Goal: Task Accomplishment & Management: Use online tool/utility

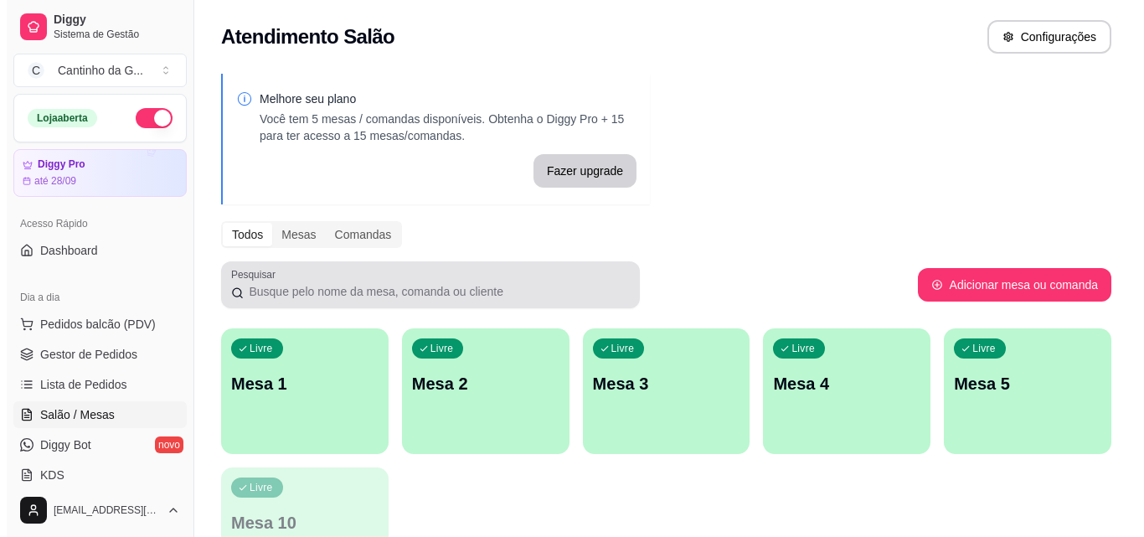
scroll to position [167, 0]
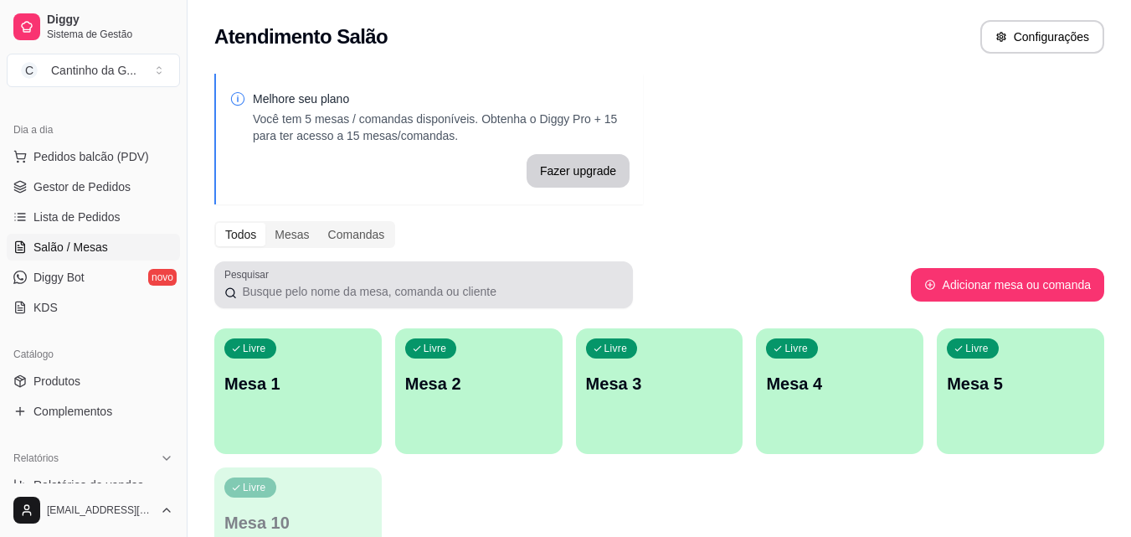
click at [332, 388] on p "Mesa 1" at bounding box center [297, 383] width 147 height 23
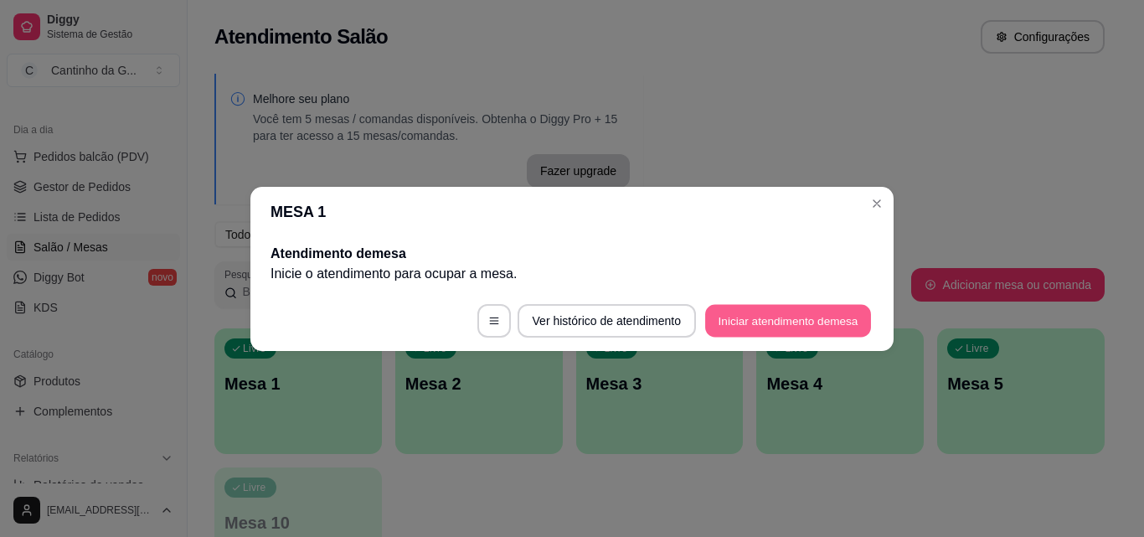
click at [811, 317] on button "Iniciar atendimento de mesa" at bounding box center [788, 320] width 166 height 33
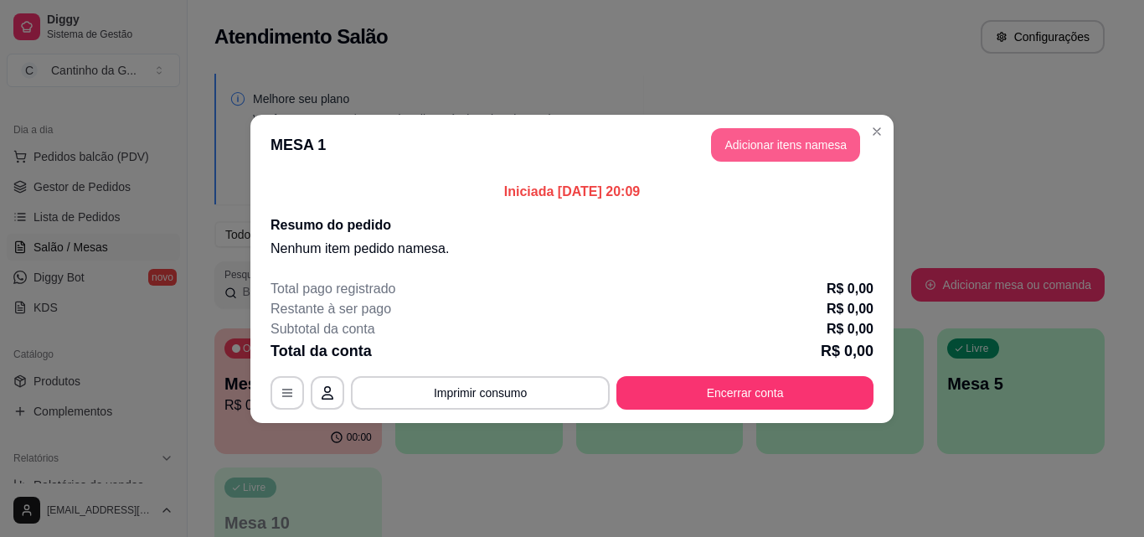
click at [812, 152] on button "Adicionar itens na mesa" at bounding box center [785, 144] width 149 height 33
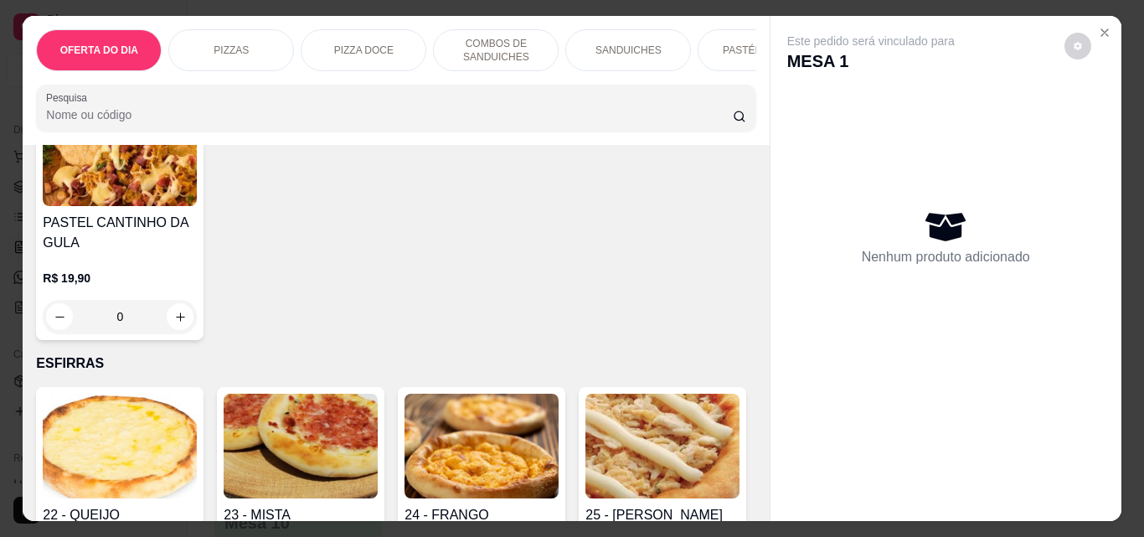
scroll to position [2847, 0]
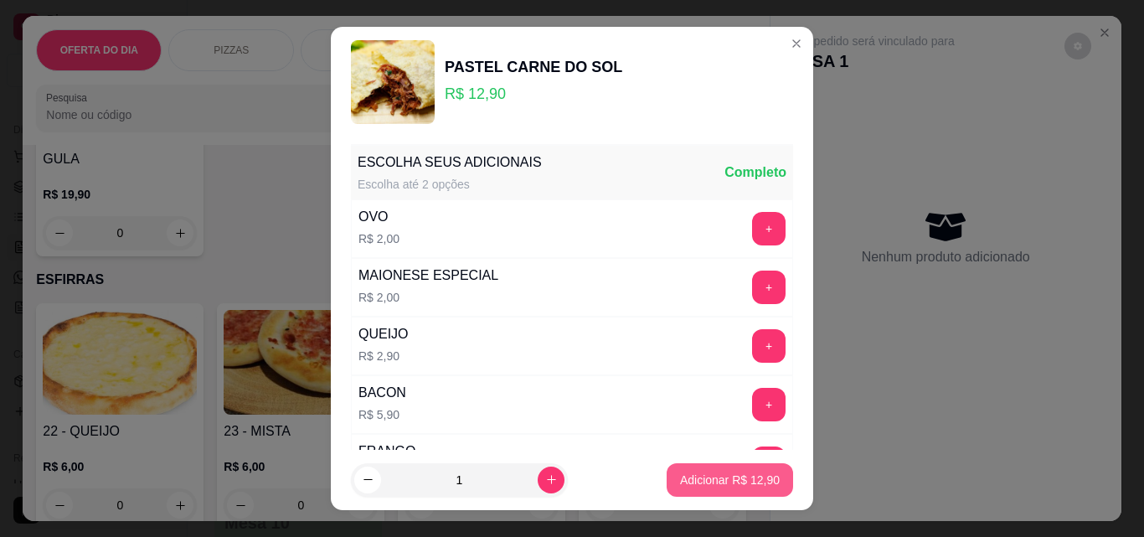
click at [730, 489] on button "Adicionar R$ 12,90" at bounding box center [730, 479] width 126 height 33
type input "1"
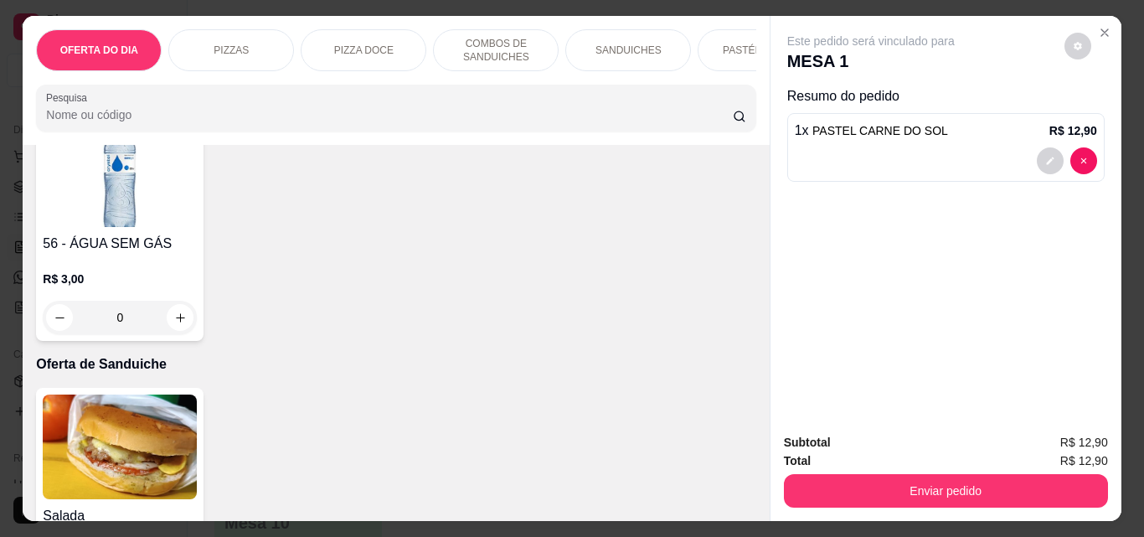
scroll to position [4103, 0]
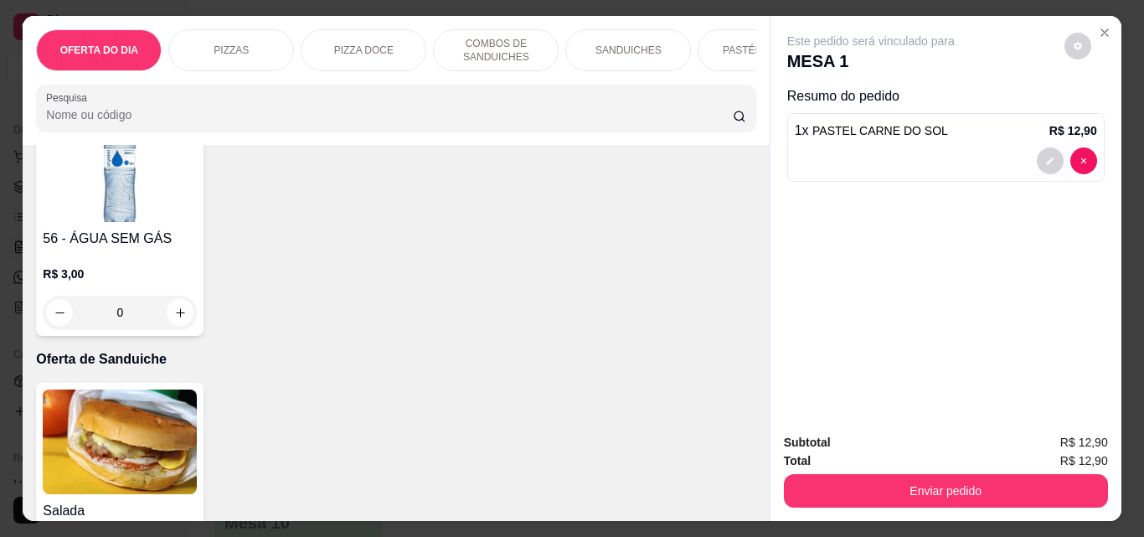
click at [179, 80] on icon "increase-product-quantity" at bounding box center [180, 74] width 13 height 13
type input "1"
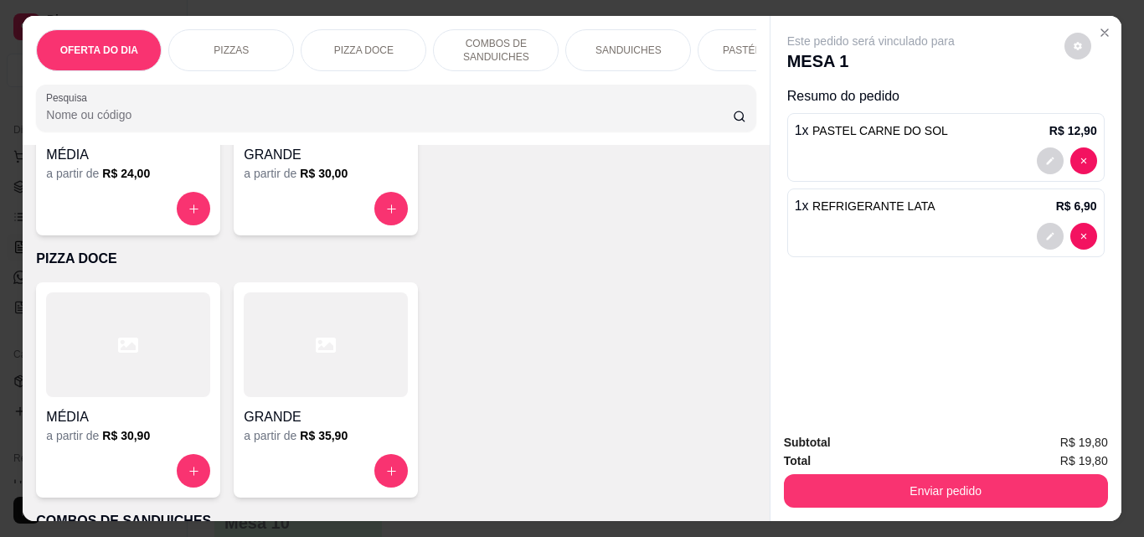
scroll to position [0, 0]
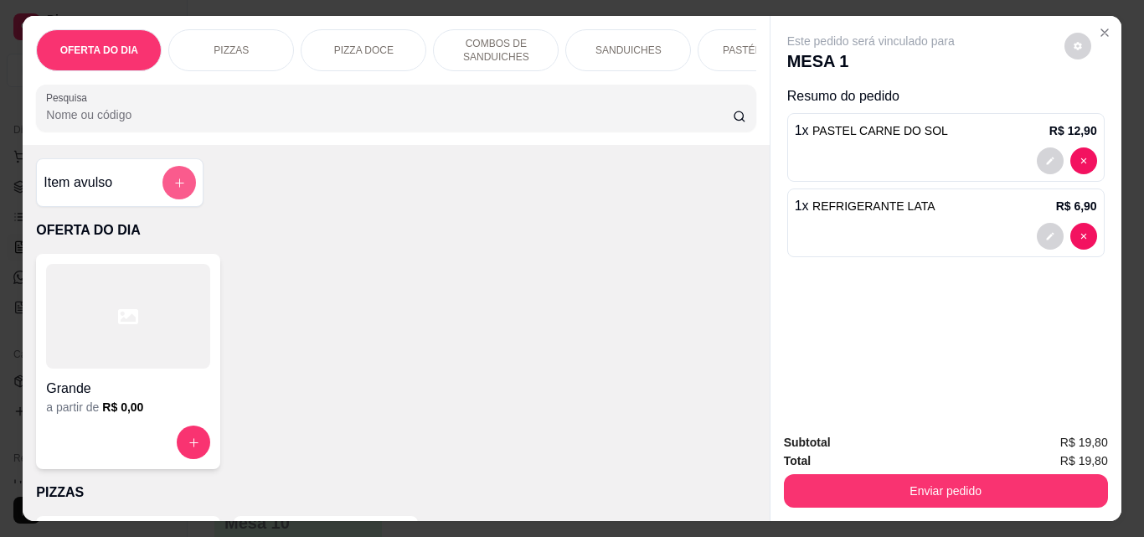
click at [183, 197] on button "add-separate-item" at bounding box center [178, 182] width 33 height 33
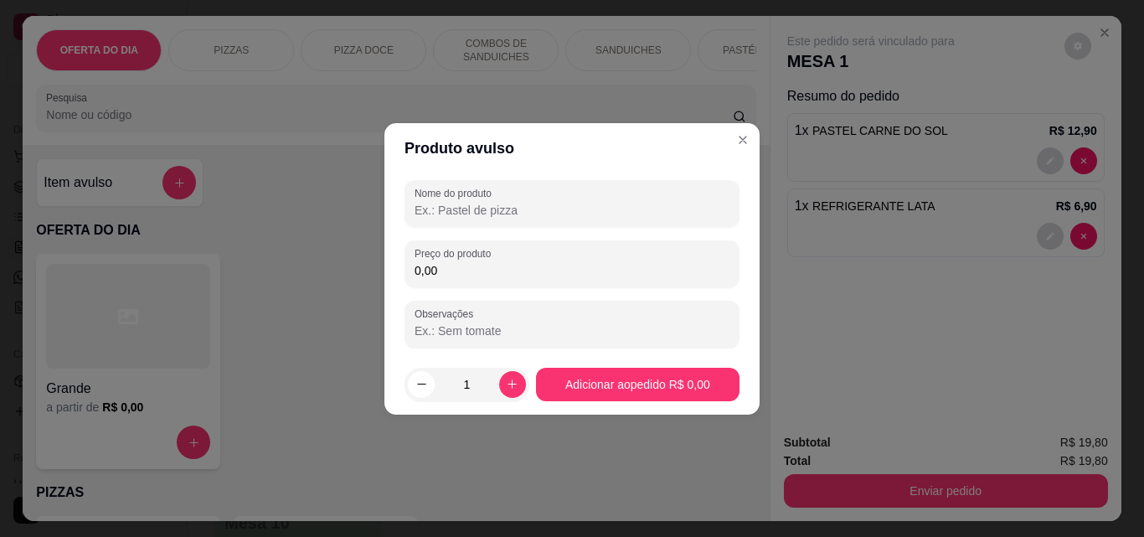
click at [439, 216] on input "Nome do produto" at bounding box center [571, 210] width 315 height 17
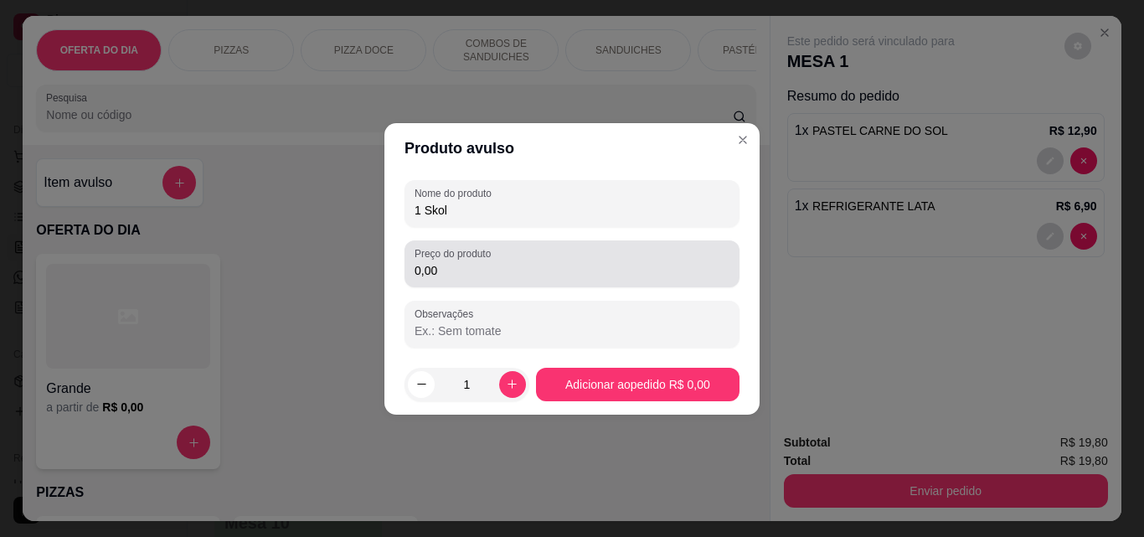
type input "1 Skol"
click at [471, 281] on div "Preço do produto 0,00" at bounding box center [571, 263] width 335 height 47
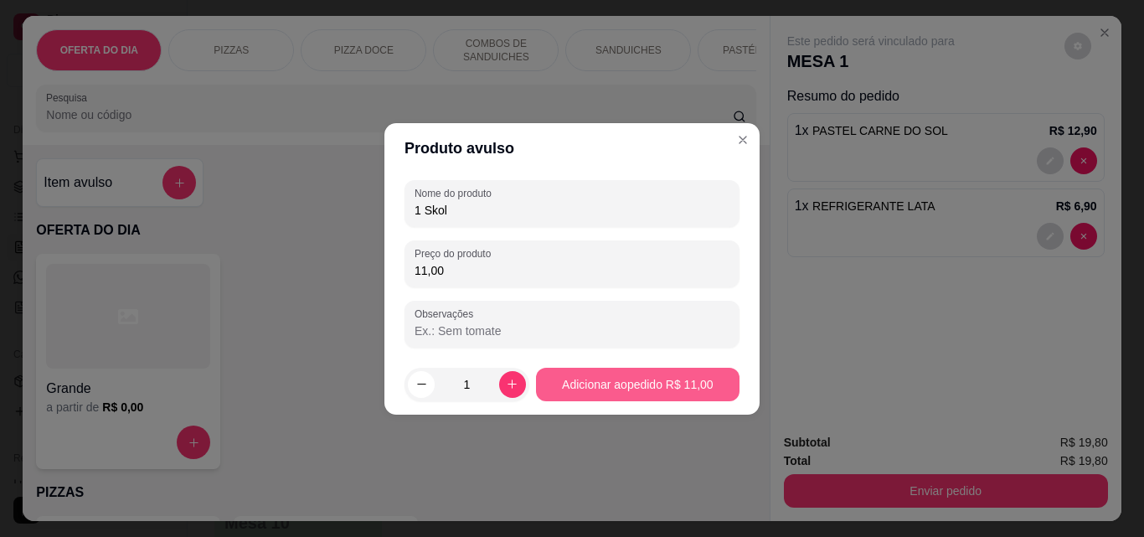
type input "11,00"
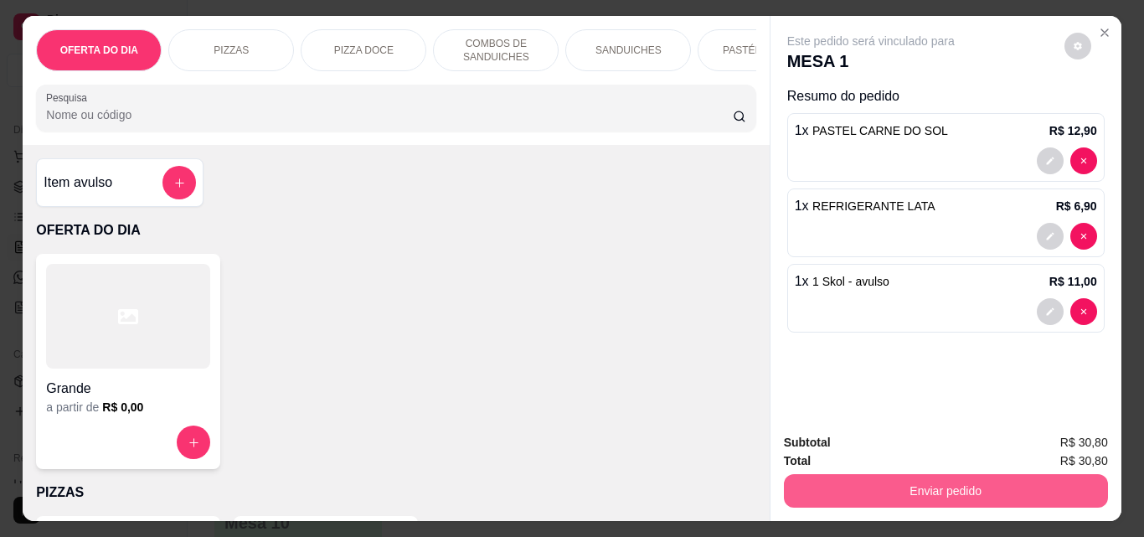
click at [980, 484] on button "Enviar pedido" at bounding box center [946, 490] width 324 height 33
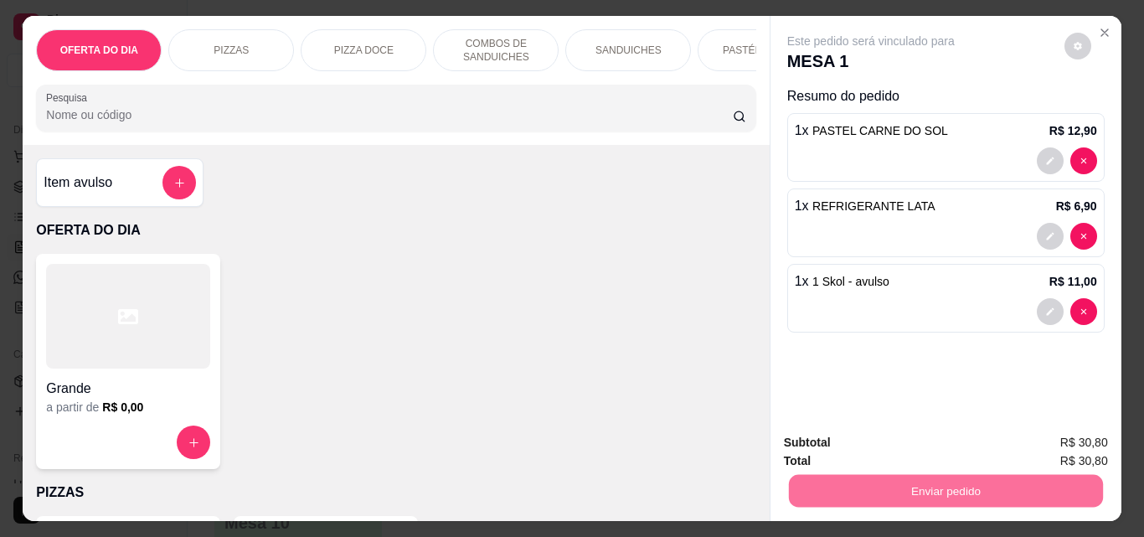
click at [944, 447] on button "Não registrar e enviar pedido" at bounding box center [890, 443] width 174 height 32
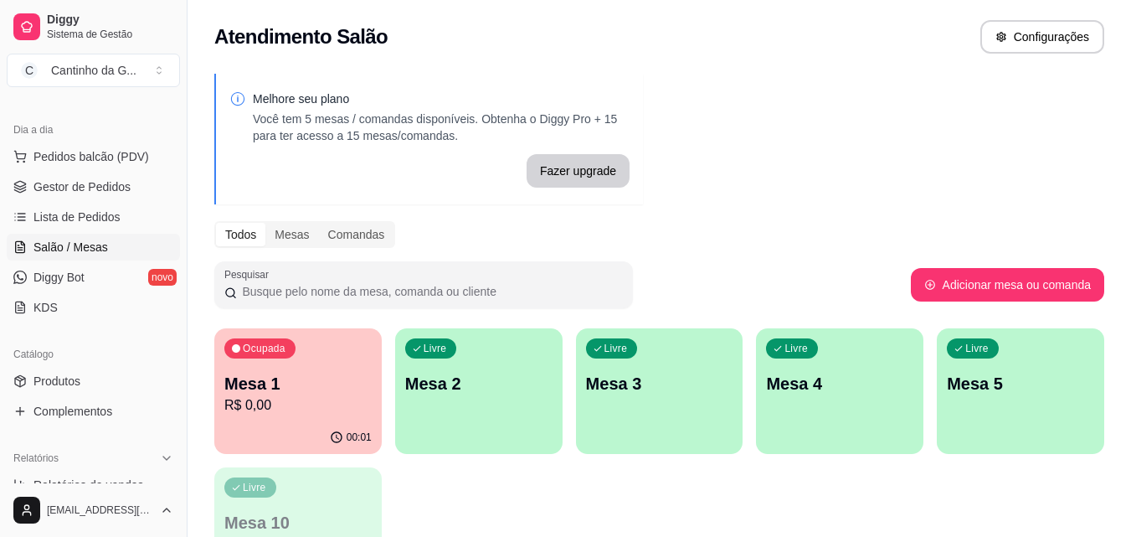
click at [297, 369] on div "Ocupada Mesa 1 R$ 0,00" at bounding box center [297, 374] width 167 height 93
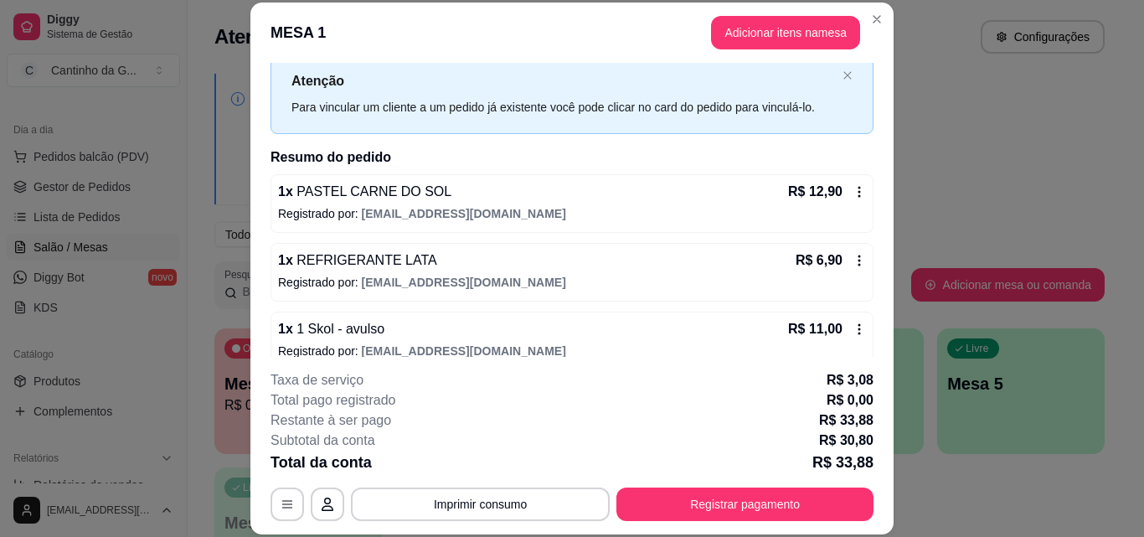
scroll to position [67, 0]
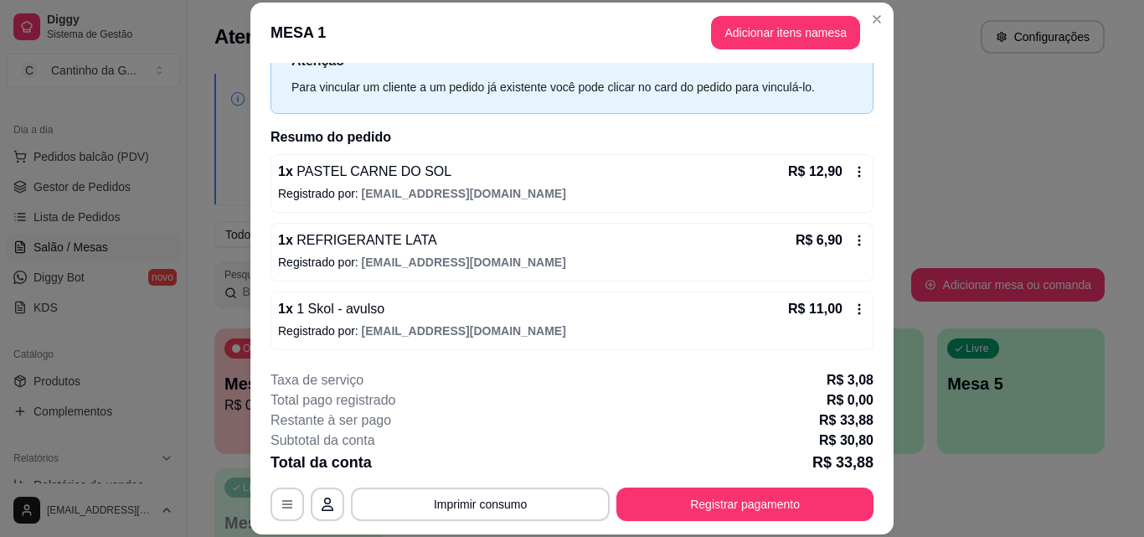
click at [852, 316] on icon at bounding box center [858, 308] width 13 height 13
click at [852, 311] on icon at bounding box center [858, 308] width 13 height 13
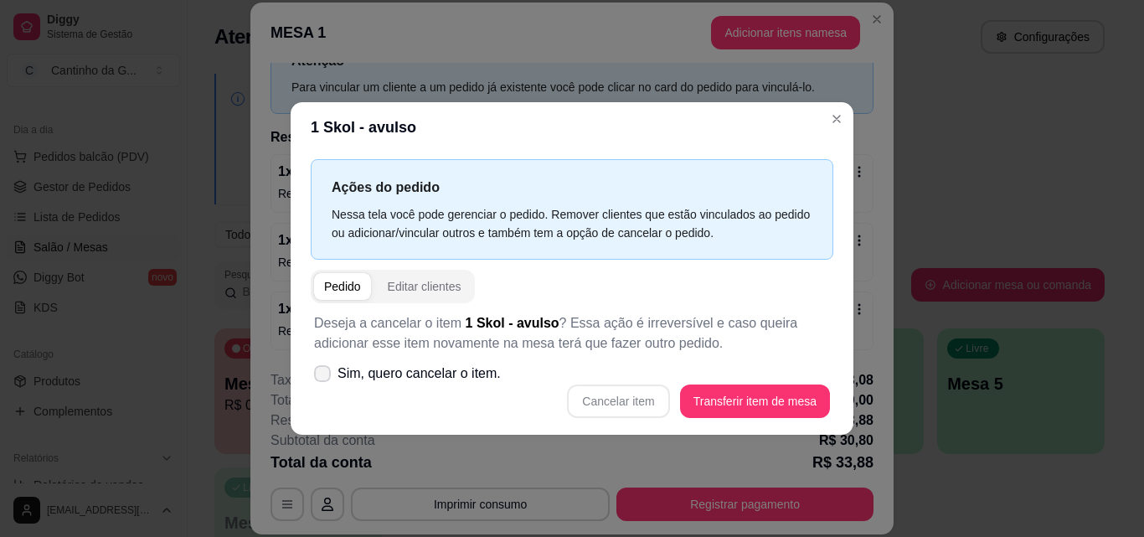
click at [418, 375] on span "Sim, quero cancelar o item." at bounding box center [418, 373] width 163 height 20
click at [324, 376] on input "Sim, quero cancelar o item." at bounding box center [318, 381] width 11 height 11
checkbox input "true"
click at [628, 395] on button "Cancelar item" at bounding box center [618, 400] width 102 height 33
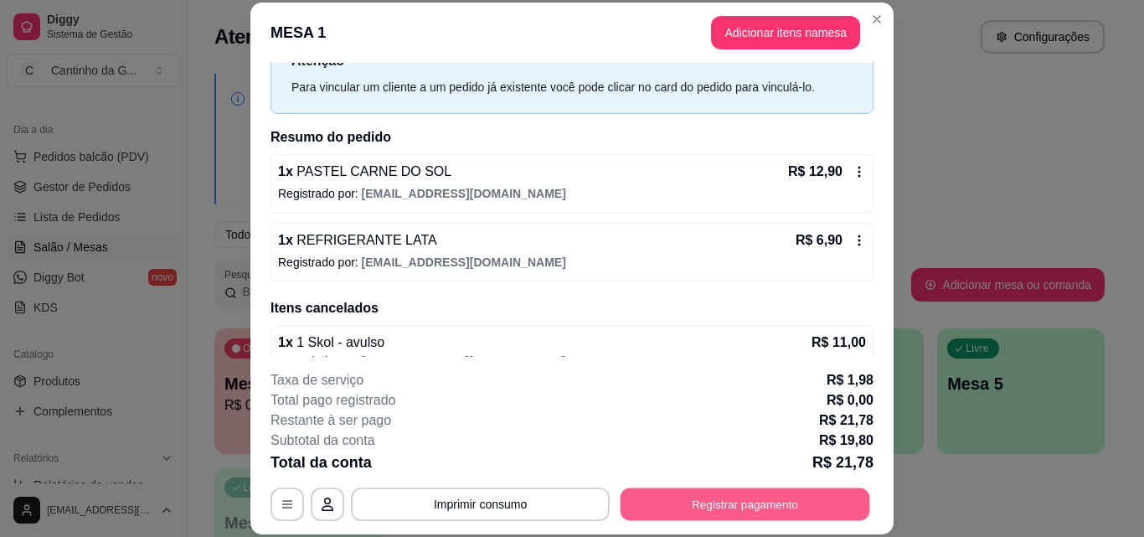
click at [754, 509] on button "Registrar pagamento" at bounding box center [745, 503] width 250 height 33
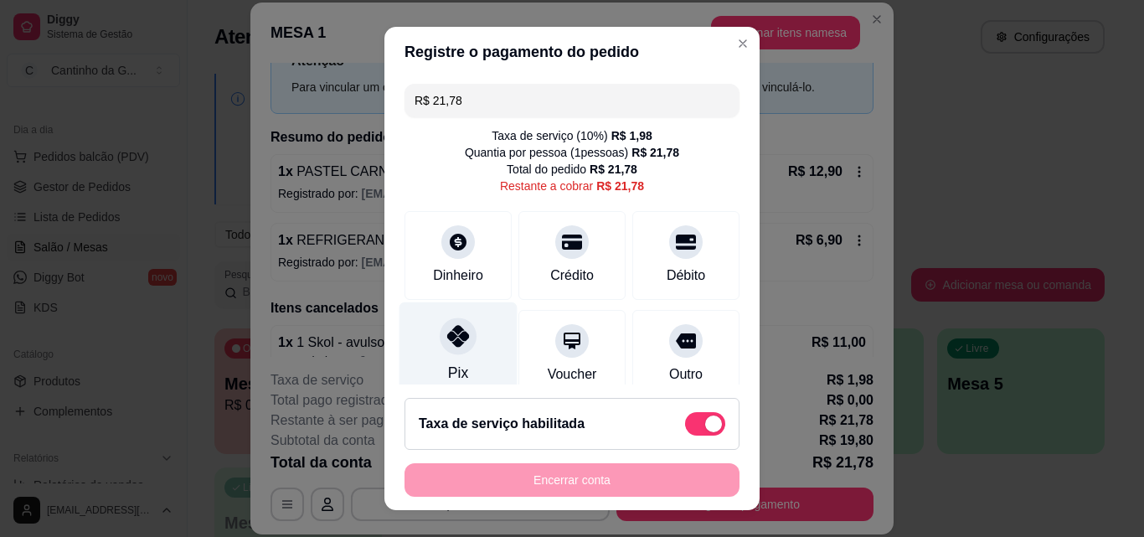
click at [448, 343] on icon at bounding box center [458, 336] width 22 height 22
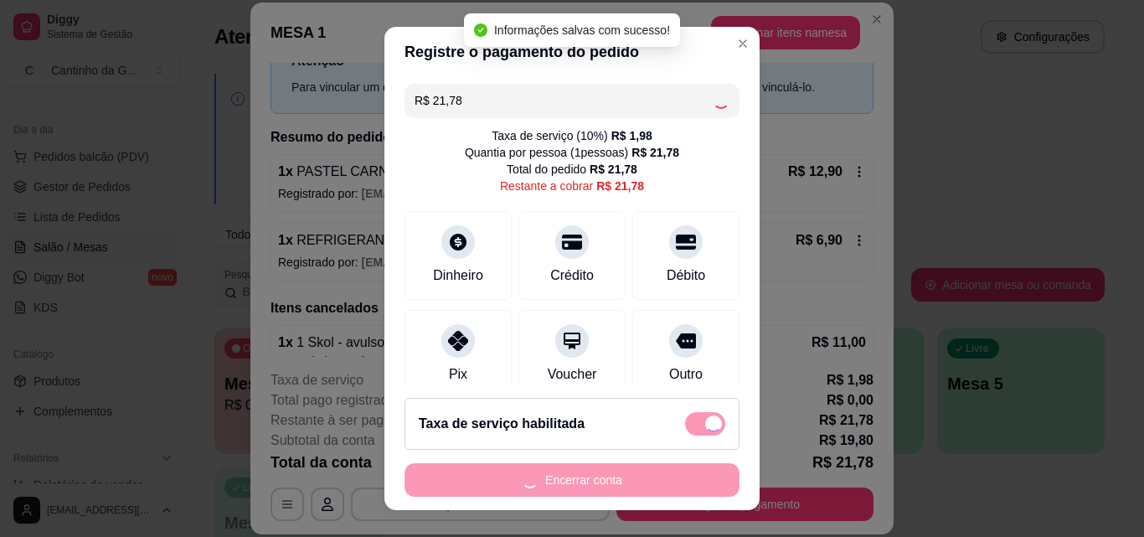
type input "R$ 0,00"
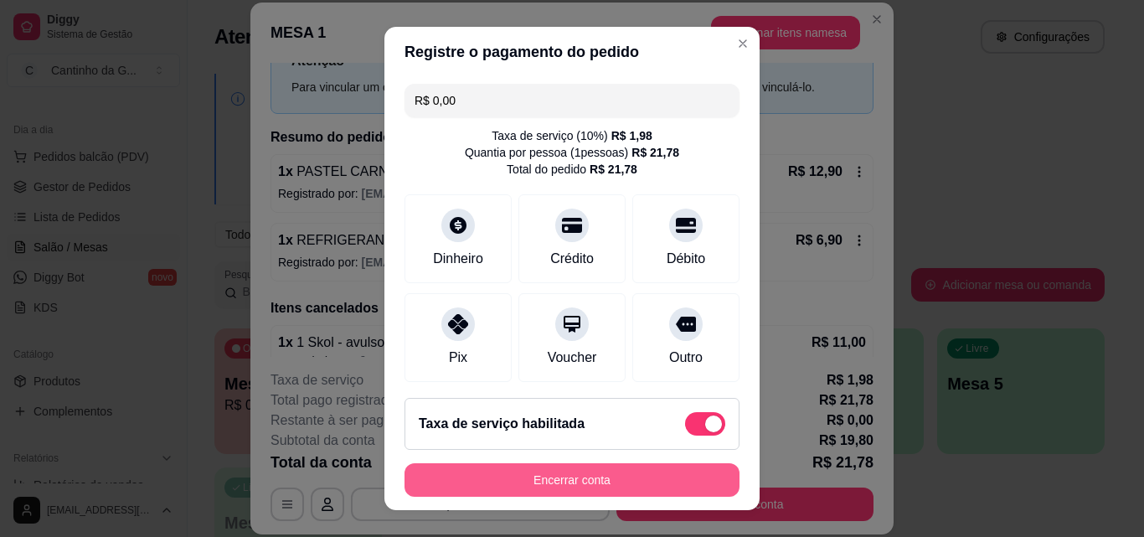
click at [634, 466] on button "Encerrar conta" at bounding box center [571, 479] width 335 height 33
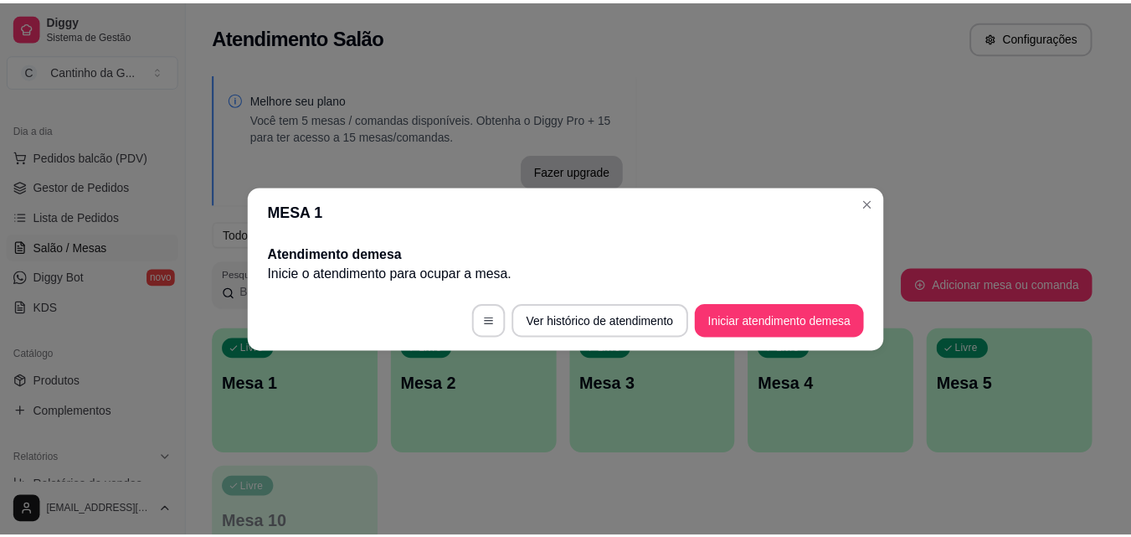
scroll to position [0, 0]
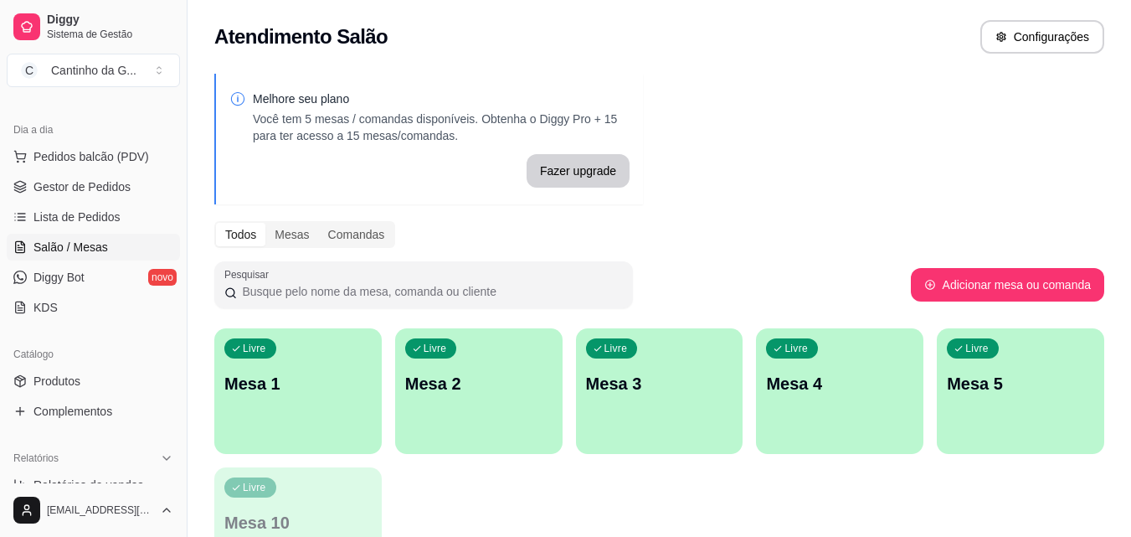
click at [881, 150] on div "Melhore seu plano Você tem 5 mesas / comandas disponíveis. Obtenha o Diggy Pro …" at bounding box center [660, 338] width 944 height 549
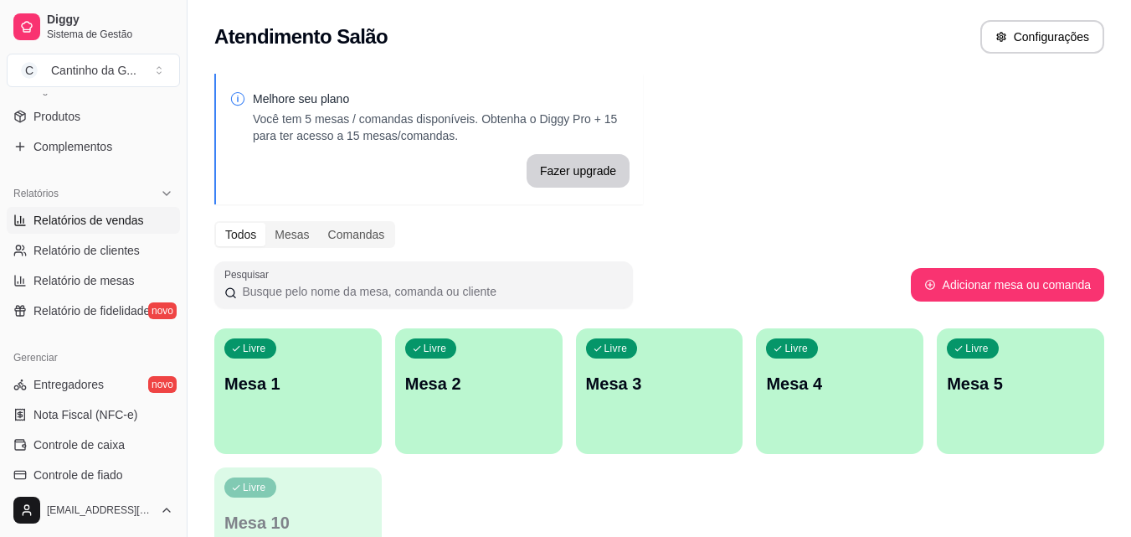
scroll to position [419, 0]
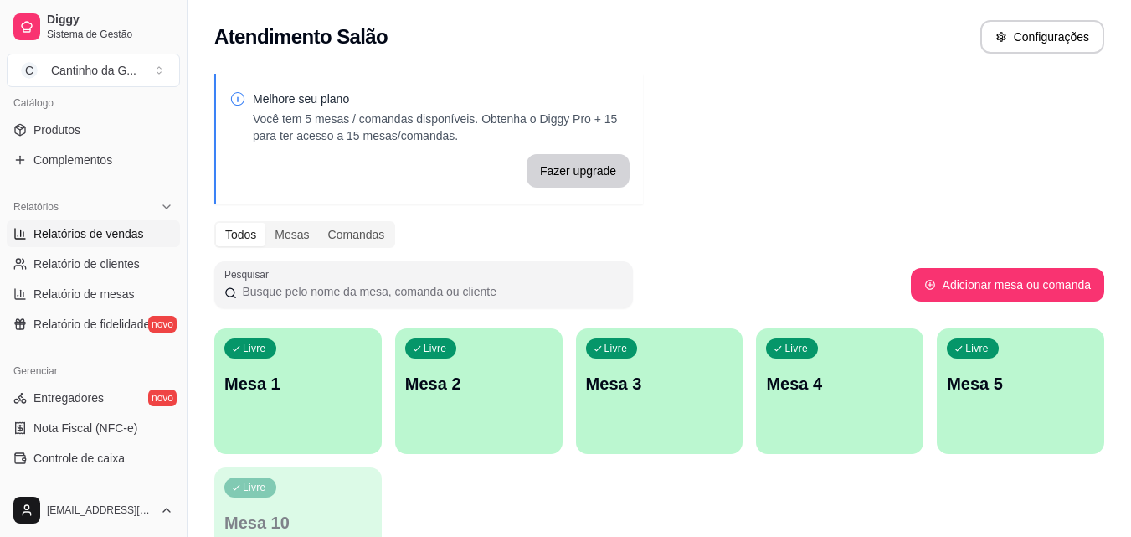
click at [97, 230] on span "Relatórios de vendas" at bounding box center [88, 233] width 111 height 17
select select "ALL"
select select "0"
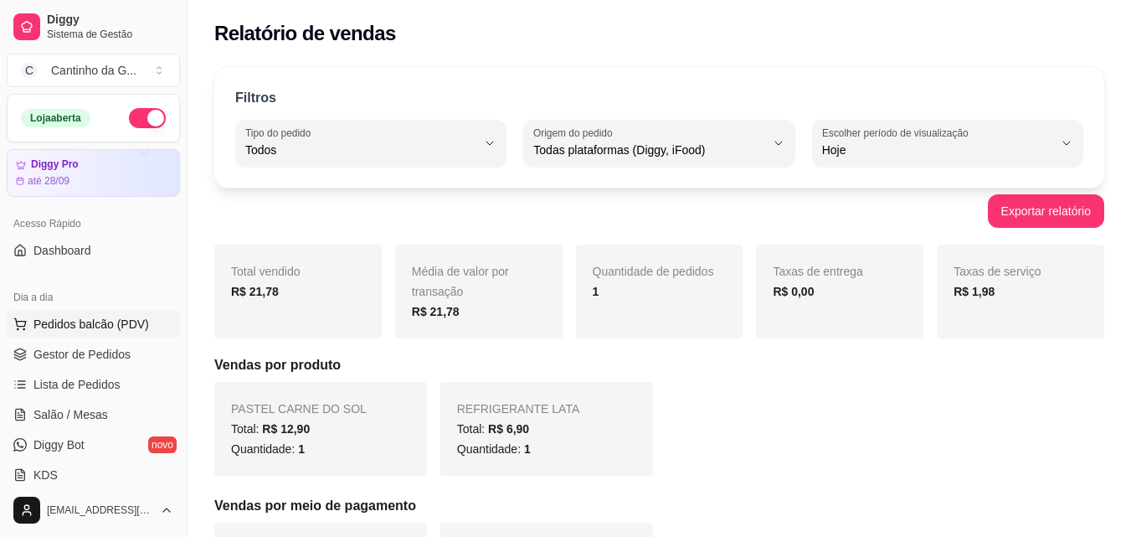
click at [122, 318] on span "Pedidos balcão (PDV)" at bounding box center [91, 324] width 116 height 17
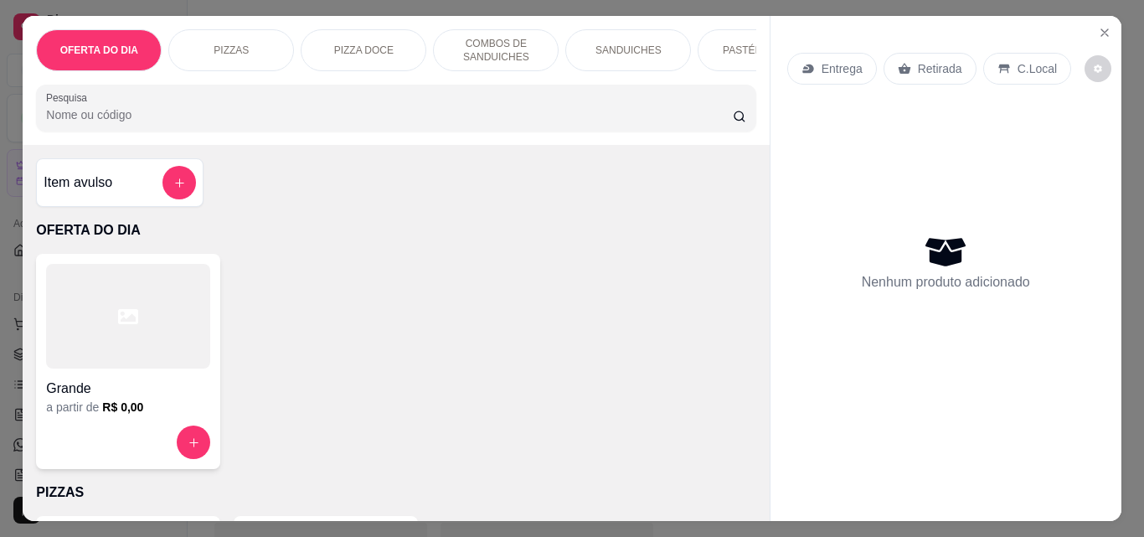
click at [918, 62] on p "Retirada" at bounding box center [940, 68] width 44 height 17
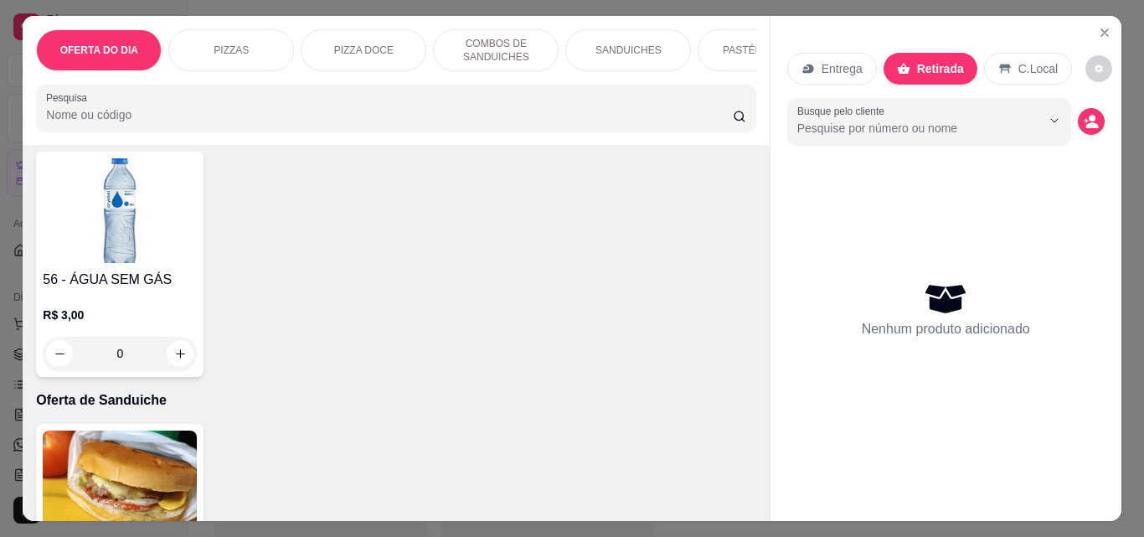
scroll to position [4271, 0]
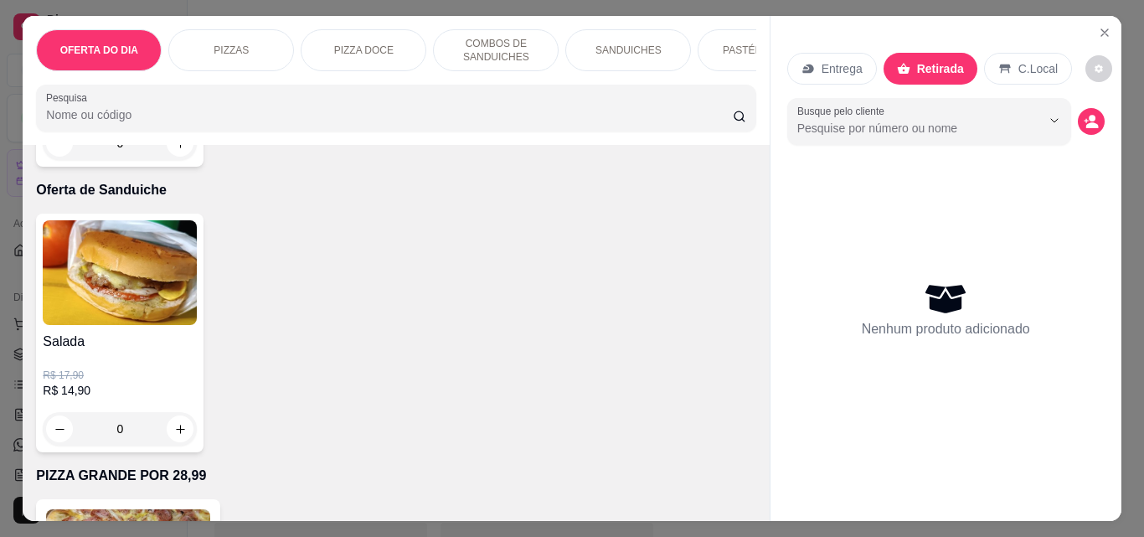
type input "1"
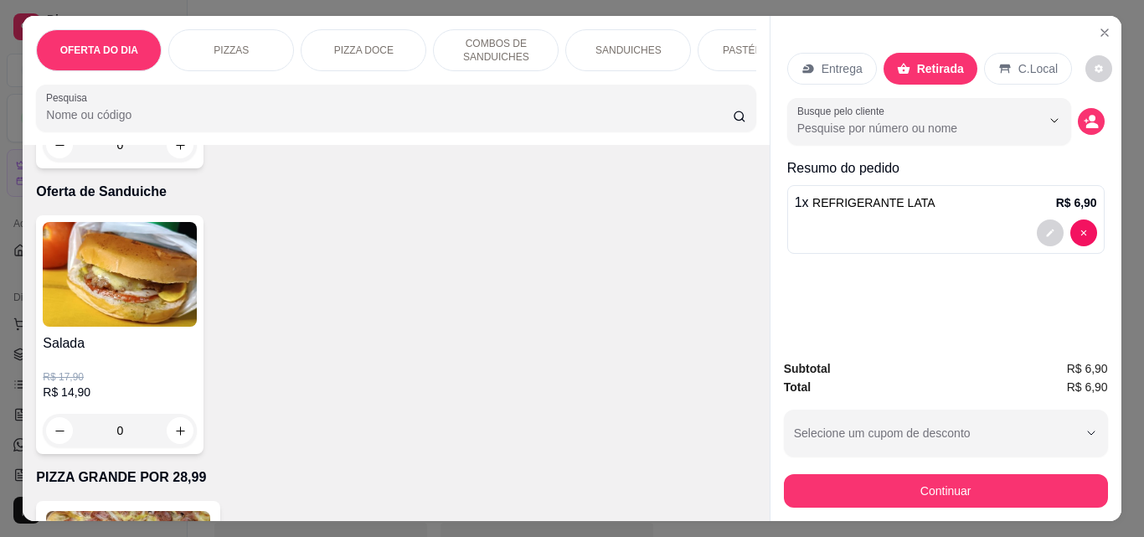
scroll to position [4271, 0]
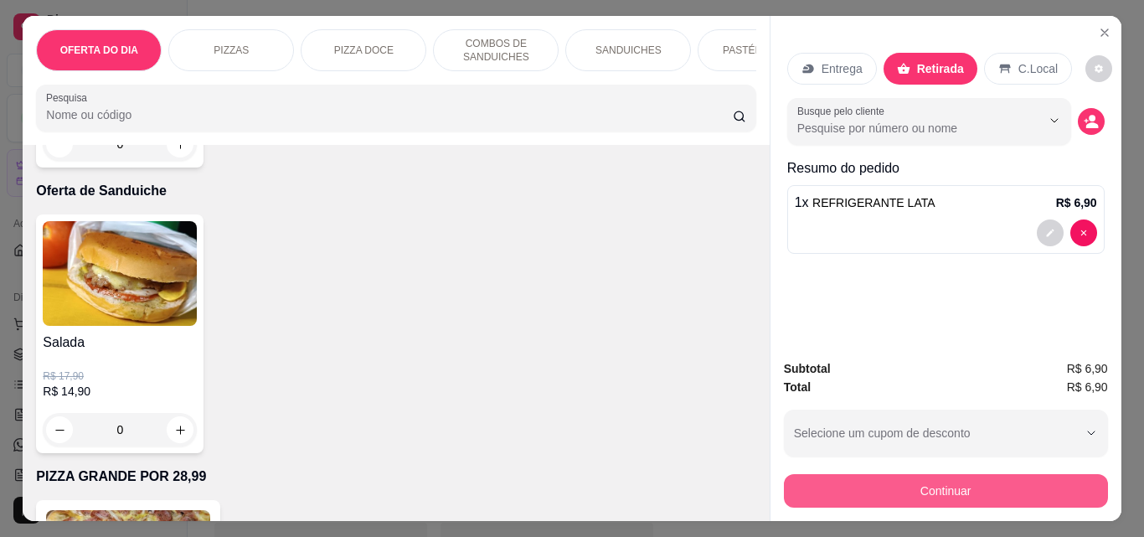
click at [975, 485] on button "Continuar" at bounding box center [946, 490] width 324 height 33
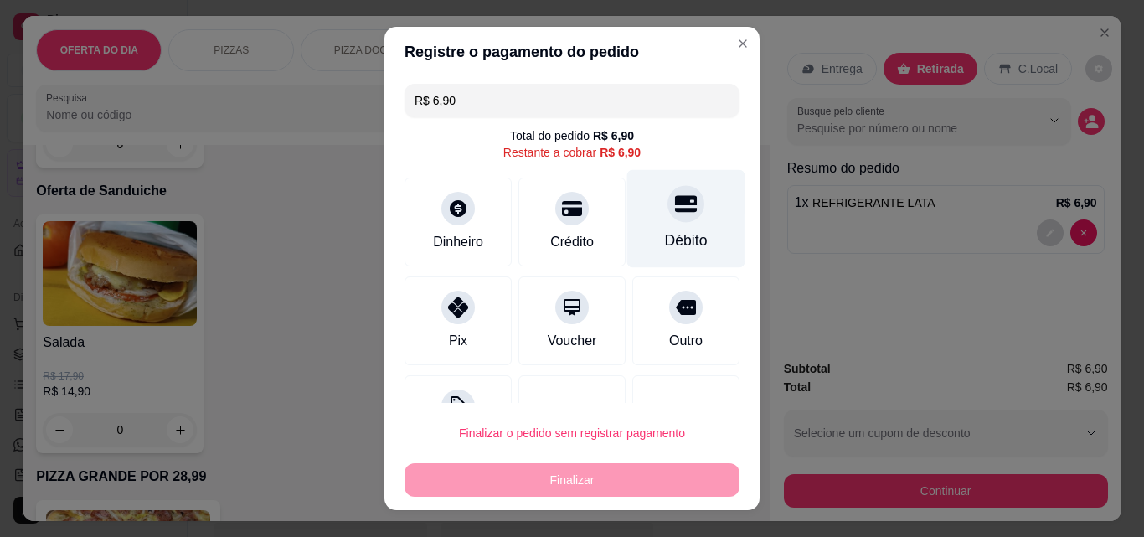
click at [641, 210] on div "Débito" at bounding box center [686, 219] width 118 height 98
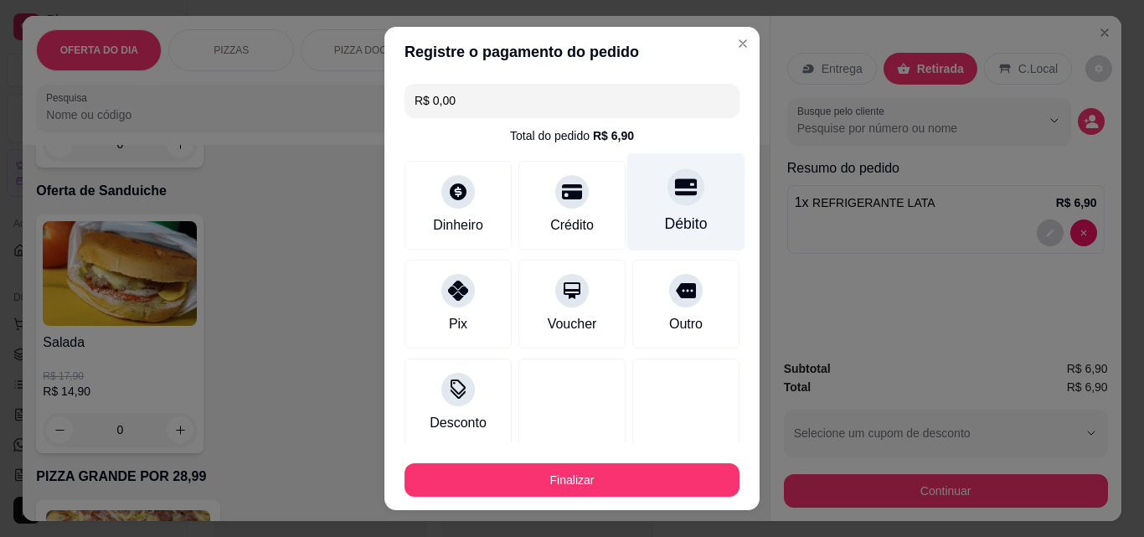
type input "R$ 0,00"
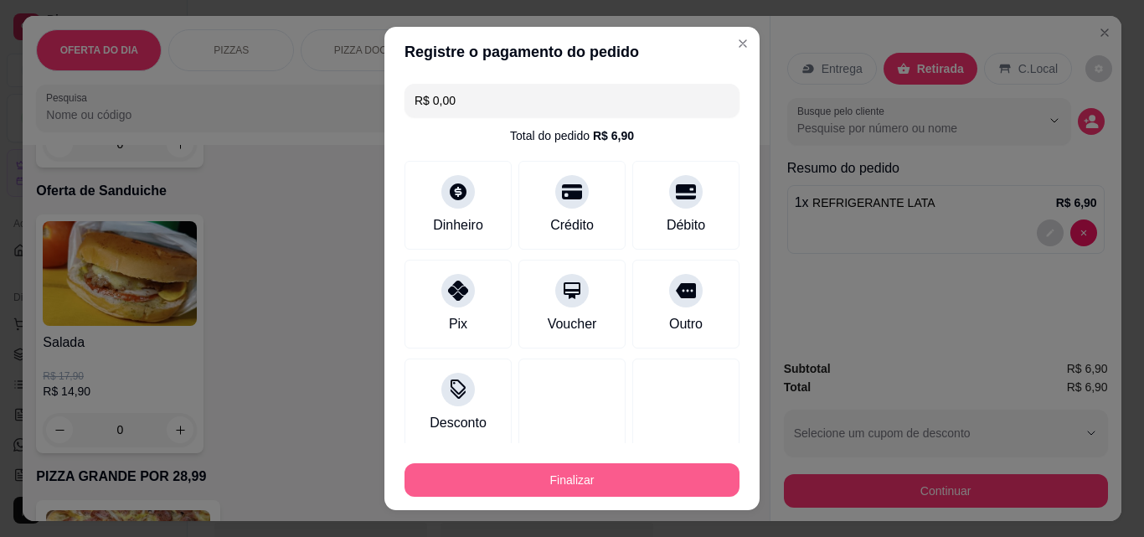
click at [647, 467] on button "Finalizar" at bounding box center [571, 479] width 335 height 33
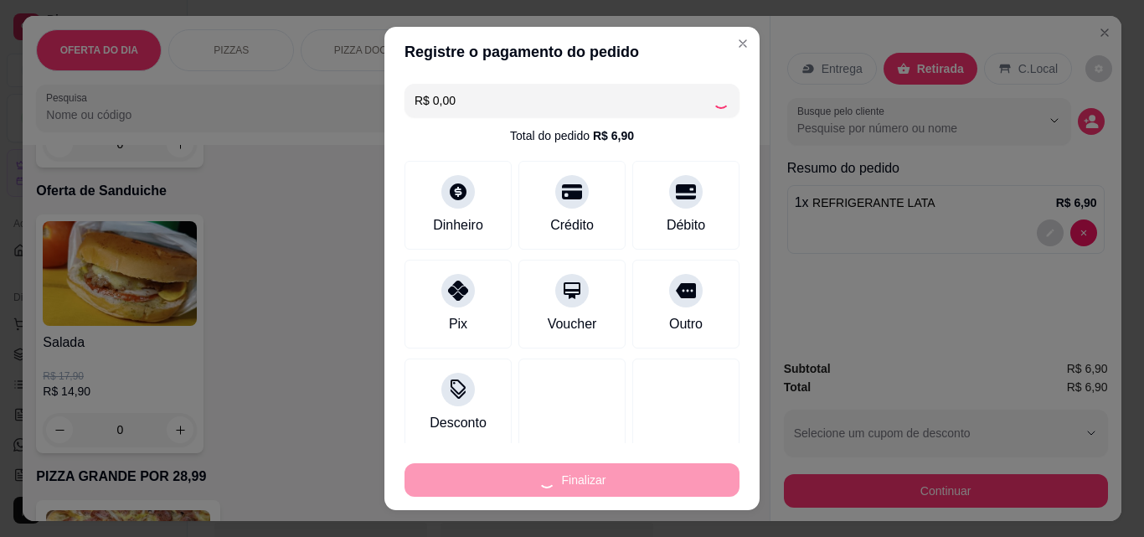
type input "0"
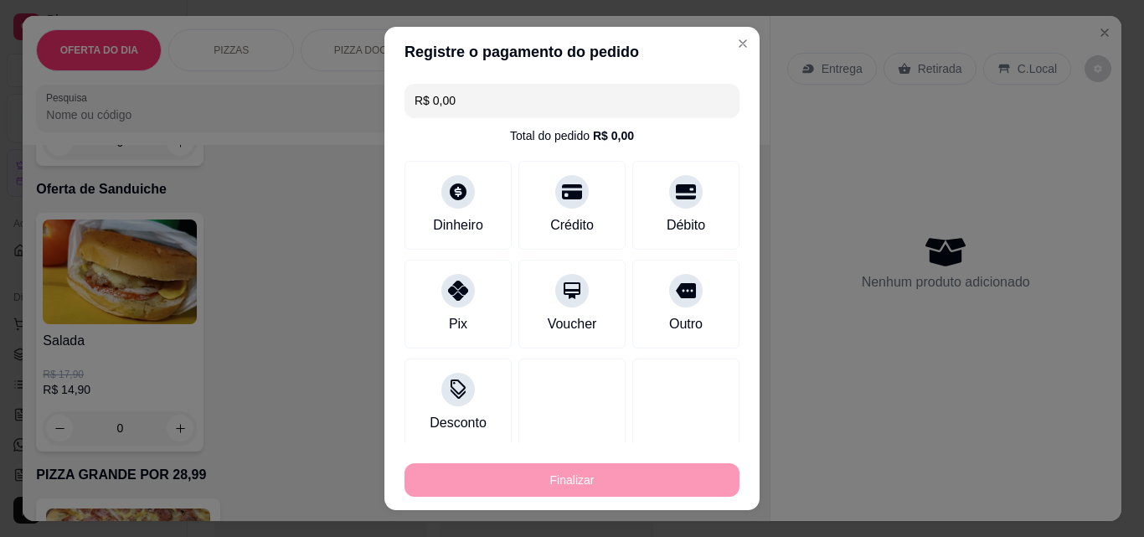
type input "-R$ 6,90"
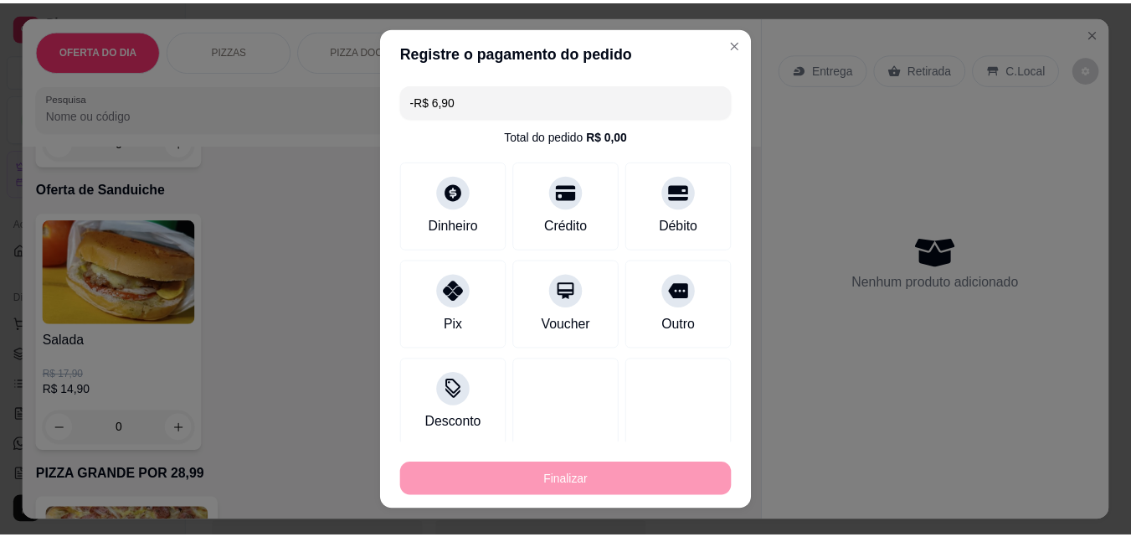
scroll to position [4271, 0]
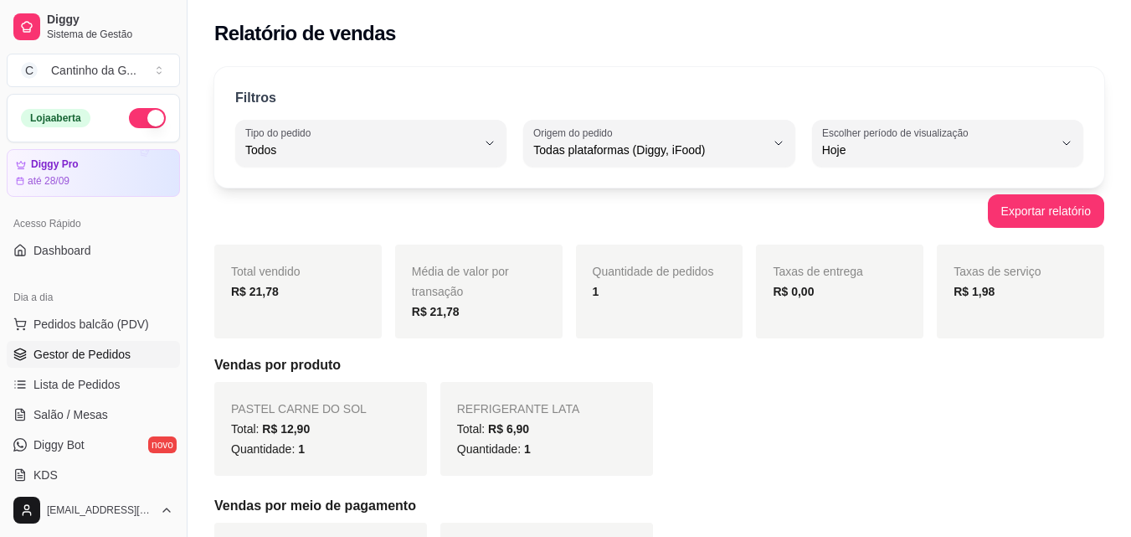
click at [94, 358] on span "Gestor de Pedidos" at bounding box center [81, 354] width 97 height 17
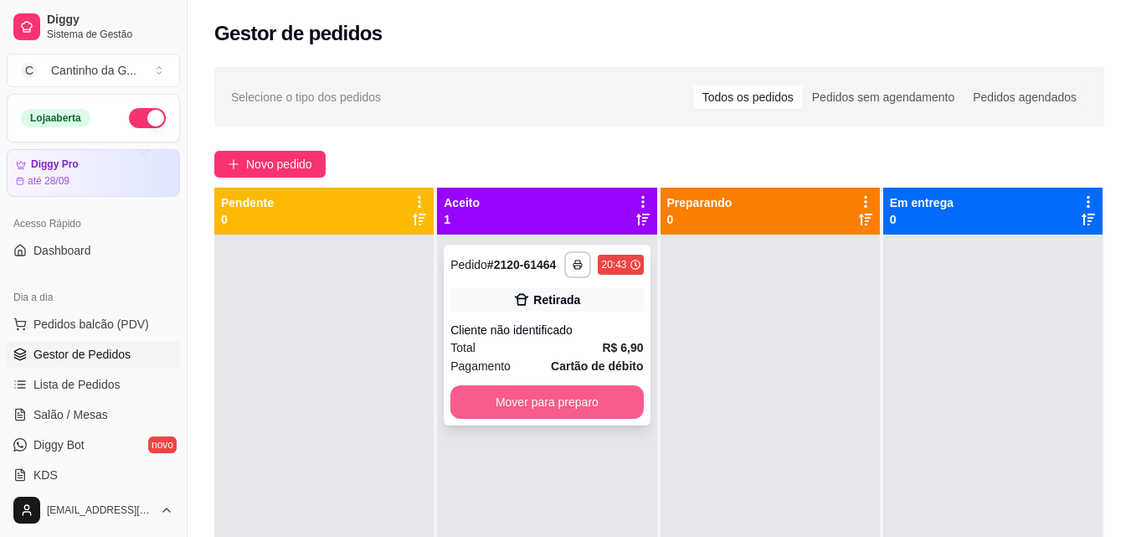
click at [587, 393] on button "Mover para preparo" at bounding box center [547, 401] width 193 height 33
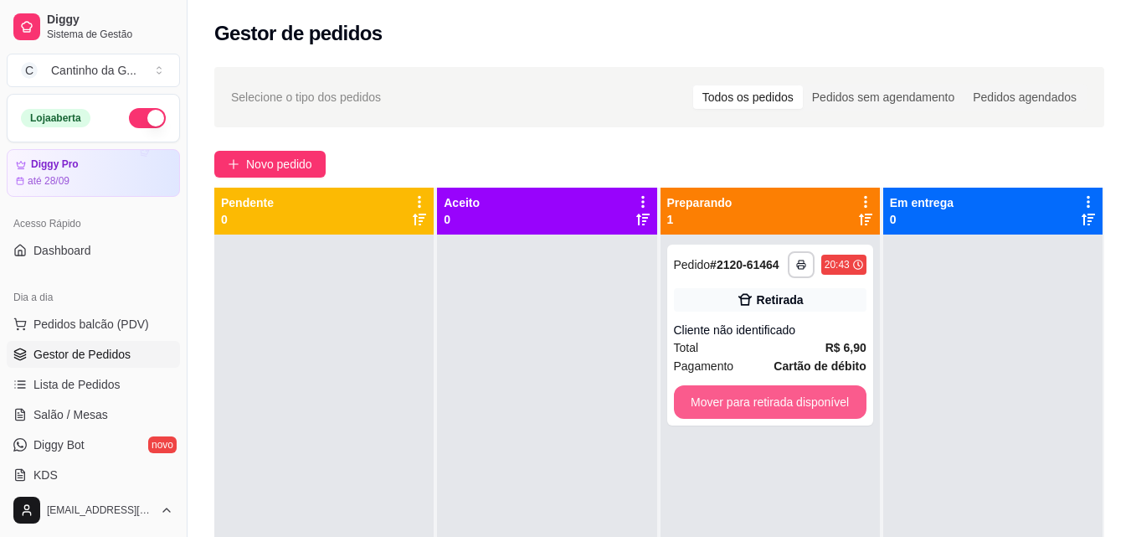
click at [773, 409] on button "Mover para retirada disponível" at bounding box center [770, 401] width 193 height 33
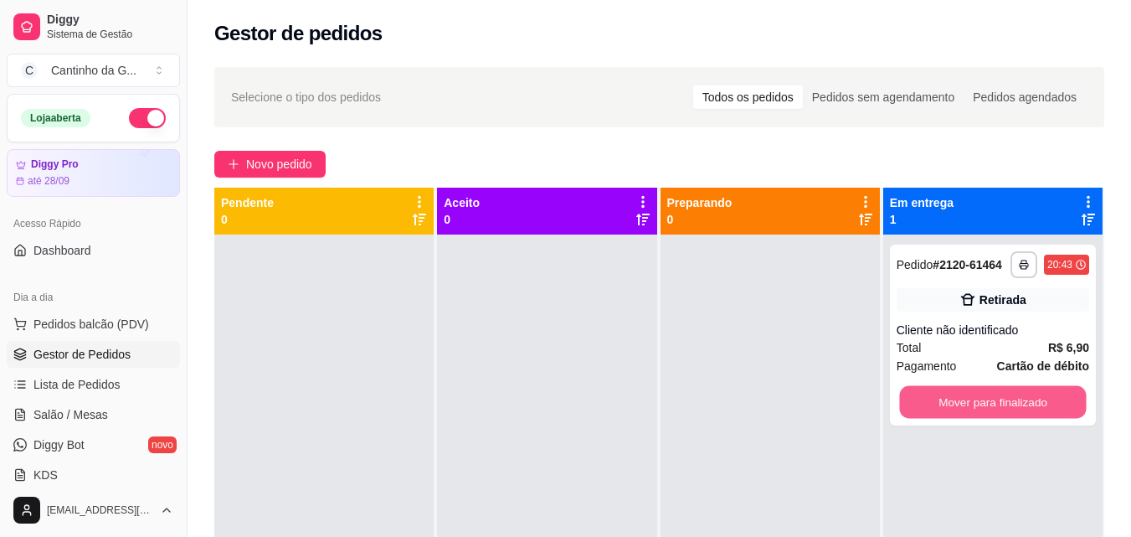
click at [981, 406] on button "Mover para finalizado" at bounding box center [992, 402] width 187 height 33
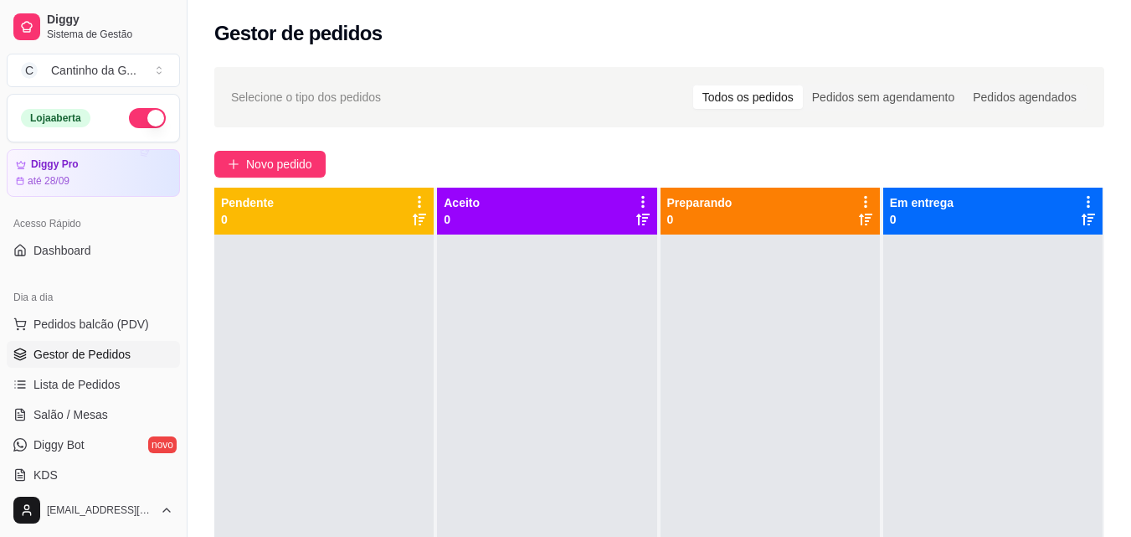
click at [981, 152] on div "Novo pedido" at bounding box center [659, 164] width 890 height 27
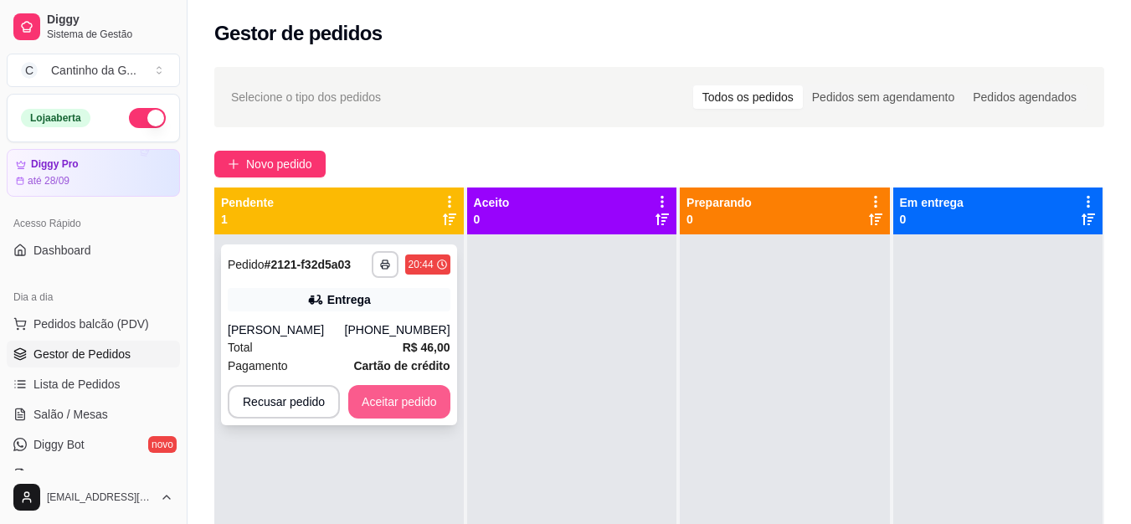
click at [401, 398] on button "Aceitar pedido" at bounding box center [399, 401] width 102 height 33
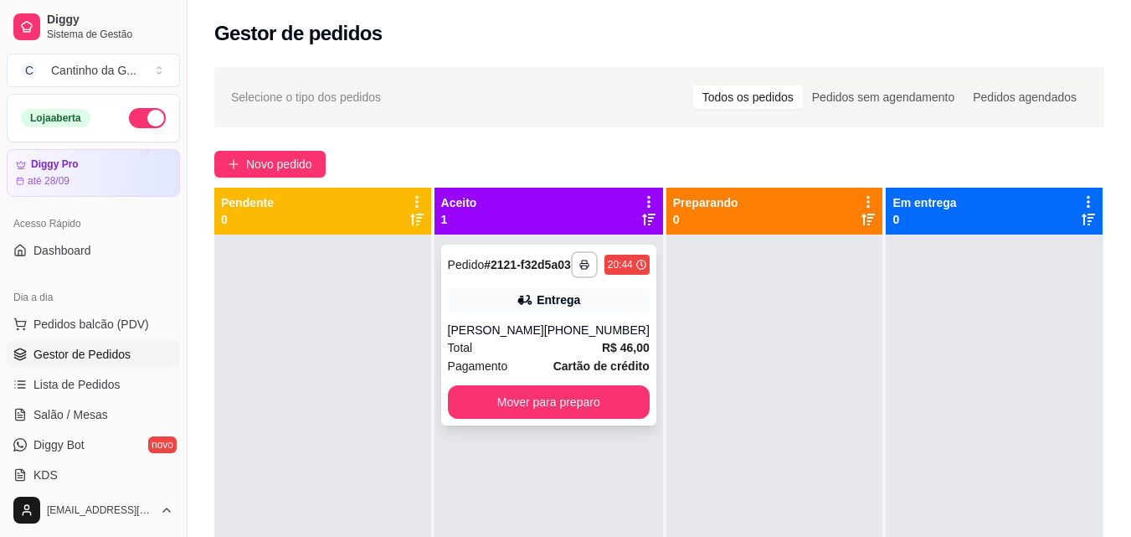
click at [588, 399] on button "Mover para preparo" at bounding box center [549, 401] width 202 height 33
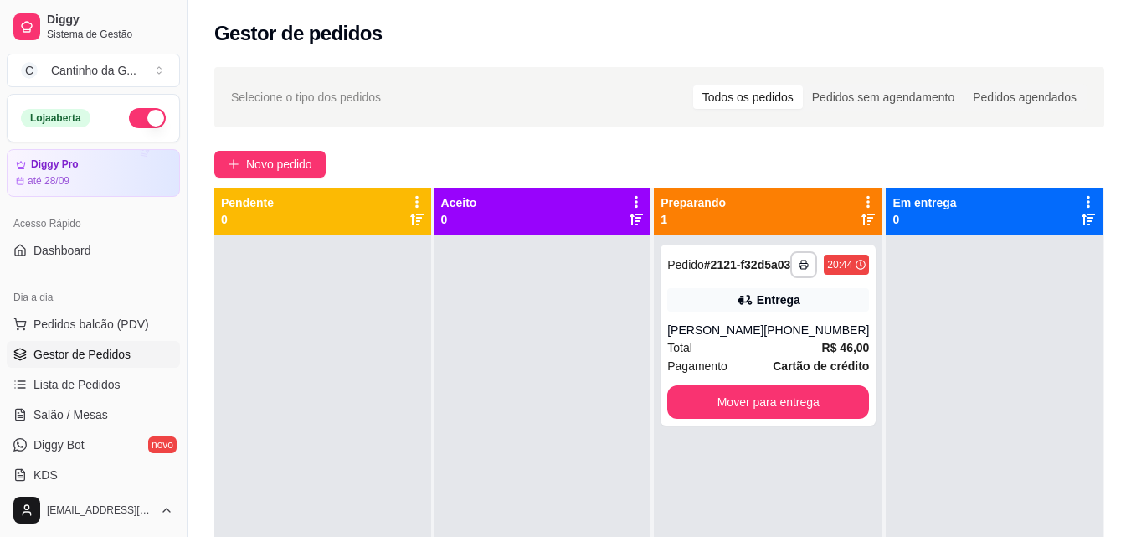
click at [837, 152] on div "Novo pedido" at bounding box center [659, 164] width 890 height 27
